Goal: Task Accomplishment & Management: Use online tool/utility

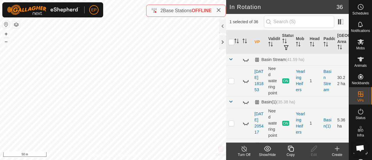
click at [292, 150] on icon at bounding box center [290, 148] width 7 height 7
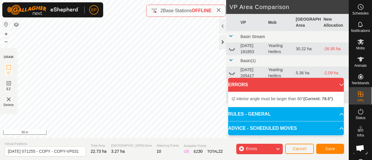
click at [220, 42] on div "Privacy Policy Contact Us Type: Inclusion Zone undefined Animal + – ⇧ i 50 m DR…" at bounding box center [174, 80] width 349 height 160
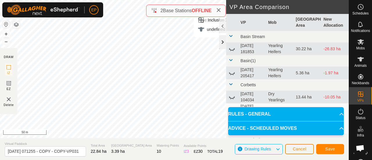
click at [219, 43] on div at bounding box center [222, 42] width 7 height 14
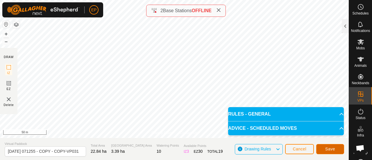
click at [324, 148] on button "Save" at bounding box center [330, 149] width 28 height 10
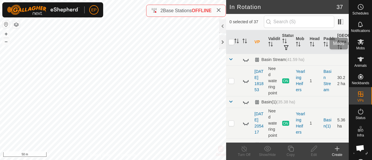
click at [359, 50] on div "Mobs" at bounding box center [360, 43] width 23 height 17
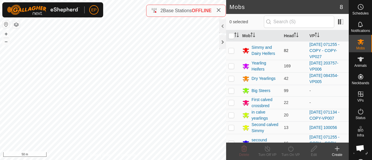
click at [231, 49] on p-checkbox at bounding box center [231, 50] width 6 height 5
checkbox input "true"
click at [286, 150] on turn-on-svg-icon at bounding box center [290, 148] width 23 height 7
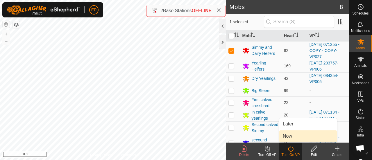
click at [290, 139] on link "Now" at bounding box center [308, 136] width 58 height 12
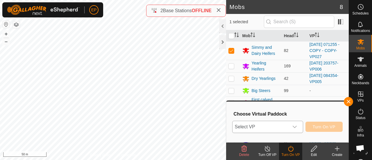
click at [289, 126] on div "dropdown trigger" at bounding box center [295, 127] width 12 height 12
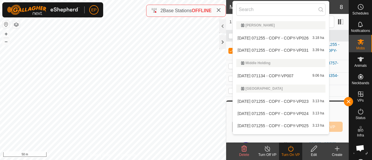
scroll to position [368, 0]
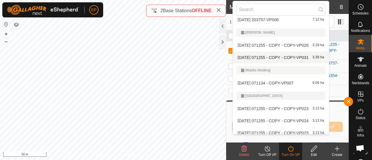
click at [294, 55] on li "[DATE] 071255 - COPY - COPY-VP031 3.39 ha" at bounding box center [281, 58] width 96 height 12
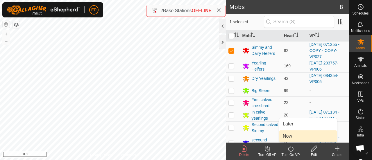
click at [292, 138] on link "Now" at bounding box center [308, 136] width 58 height 12
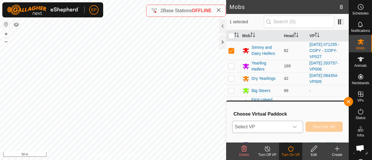
click at [285, 128] on span "Select VP" at bounding box center [260, 127] width 56 height 12
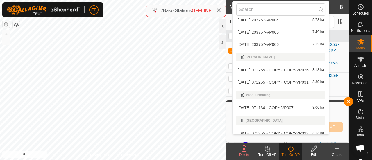
scroll to position [350, 0]
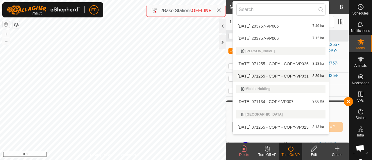
click at [308, 75] on li "[DATE] 071255 - COPY - COPY-VP031 3.39 ha" at bounding box center [281, 76] width 96 height 12
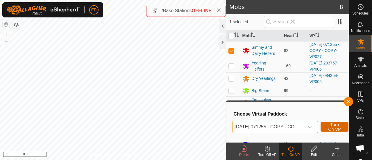
click at [330, 127] on span "Turn On VP" at bounding box center [334, 126] width 13 height 9
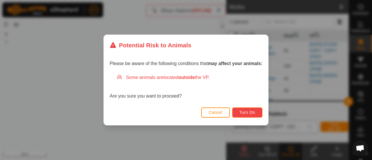
click at [251, 113] on span "Turn On" at bounding box center [247, 112] width 16 height 5
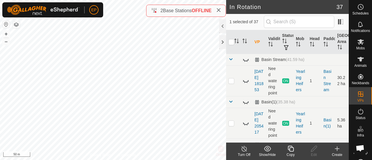
click at [288, 152] on icon at bounding box center [290, 148] width 7 height 7
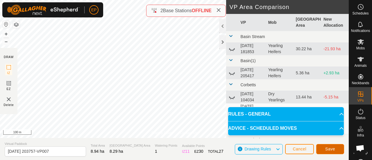
click at [324, 148] on button "Save" at bounding box center [330, 149] width 28 height 10
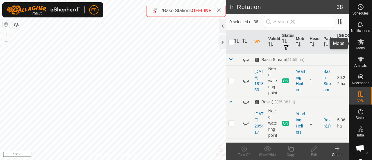
click at [359, 44] on icon at bounding box center [360, 42] width 6 height 6
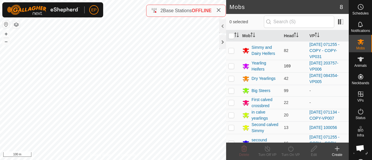
click at [232, 67] on p-checkbox at bounding box center [231, 66] width 6 height 5
checkbox input "true"
click at [289, 150] on icon at bounding box center [290, 148] width 7 height 7
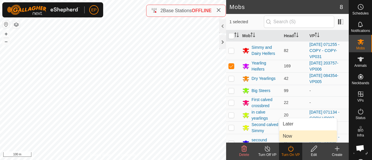
click at [289, 136] on link "Now" at bounding box center [308, 136] width 58 height 12
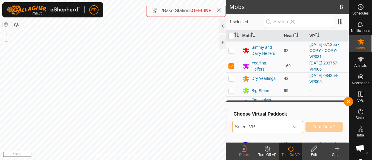
click at [279, 128] on span "Select VP" at bounding box center [260, 127] width 56 height 12
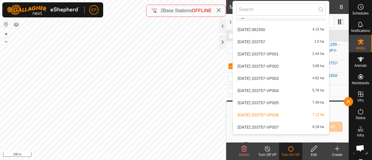
scroll to position [274, 0]
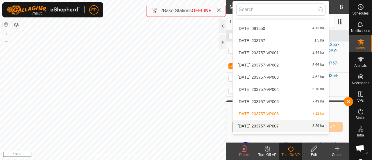
click at [260, 125] on li "[DATE] 203757-VP007 8.29 ha" at bounding box center [281, 126] width 96 height 12
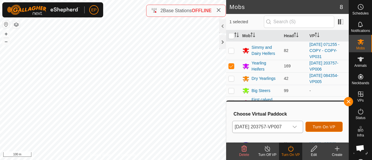
click at [330, 126] on span "Turn On VP" at bounding box center [324, 127] width 23 height 5
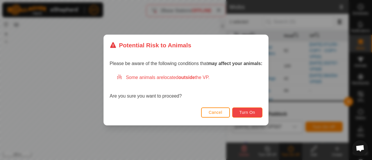
click at [254, 112] on span "Turn On" at bounding box center [247, 112] width 16 height 5
